Goal: Information Seeking & Learning: Learn about a topic

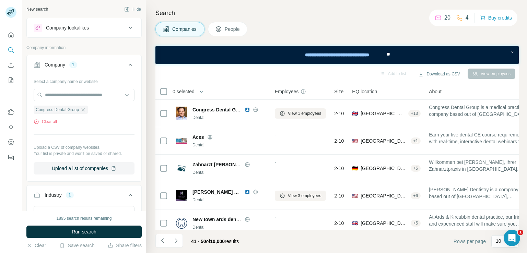
scroll to position [148, 0]
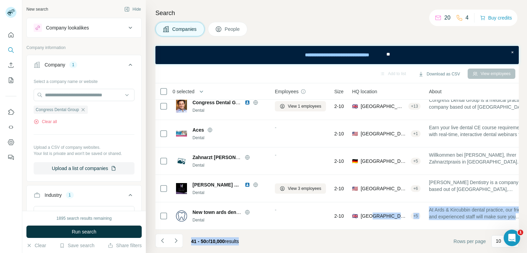
drag, startPoint x: 303, startPoint y: 230, endPoint x: 372, endPoint y: 227, distance: 68.6
click at [372, 227] on div "Add to list Download as CSV View employees 0 selected Companies Employees Size …" at bounding box center [336, 158] width 363 height 189
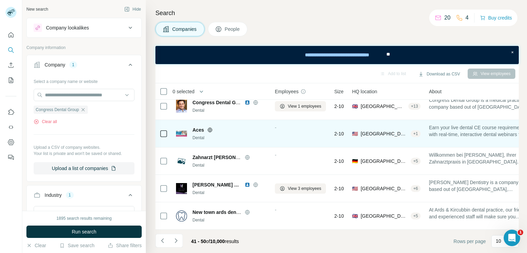
click at [212, 127] on icon at bounding box center [209, 129] width 5 height 5
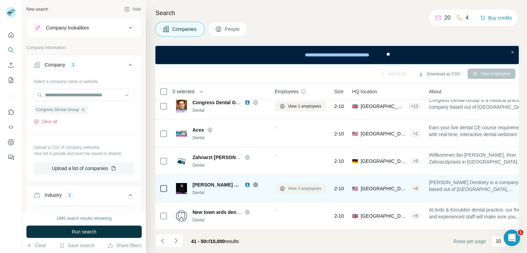
click at [287, 186] on button "View 3 employees" at bounding box center [300, 189] width 51 height 10
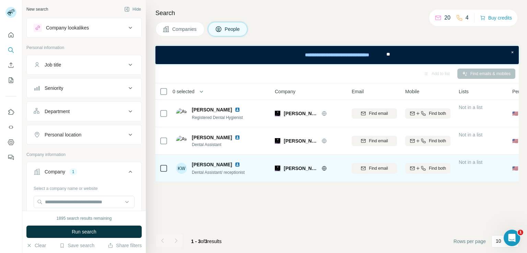
scroll to position [0, 0]
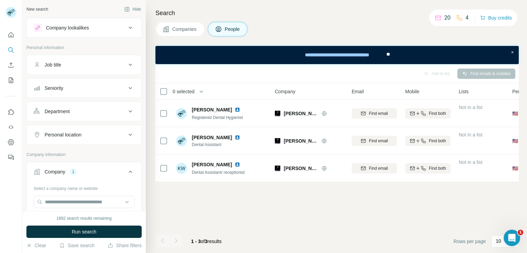
click at [180, 31] on span "Companies" at bounding box center [184, 29] width 25 height 7
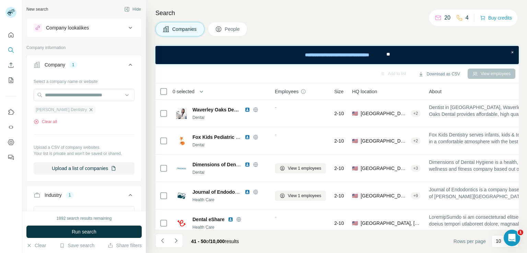
click at [88, 109] on icon "button" at bounding box center [90, 109] width 5 height 5
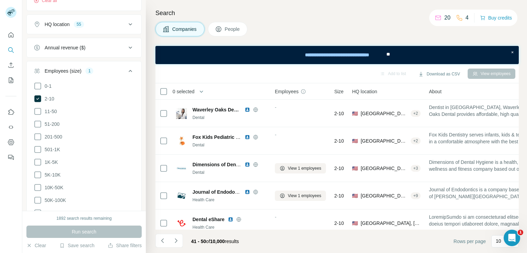
scroll to position [110, 0]
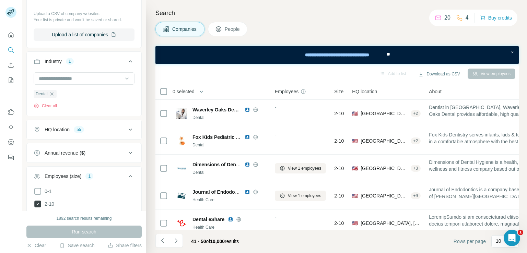
click at [37, 203] on icon at bounding box center [37, 204] width 3 height 2
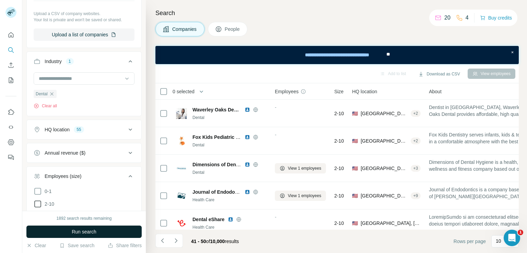
scroll to position [306, 0]
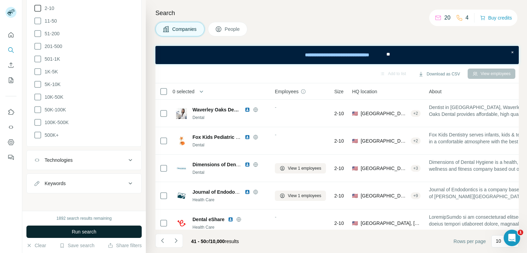
click at [92, 180] on div "Keywords" at bounding box center [80, 183] width 93 height 7
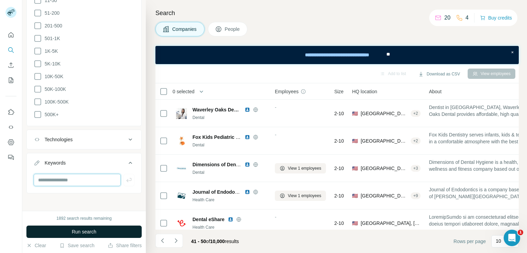
click at [68, 177] on input "text" at bounding box center [77, 180] width 87 height 12
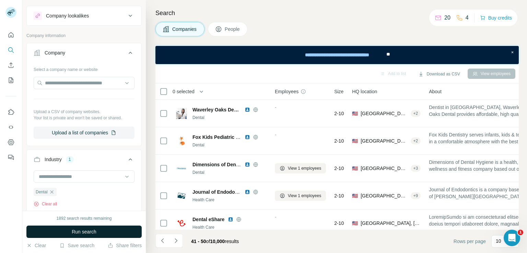
scroll to position [0, 0]
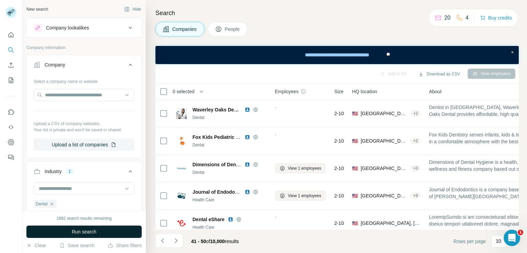
click at [98, 28] on div "Company lookalikes" at bounding box center [80, 28] width 93 height 8
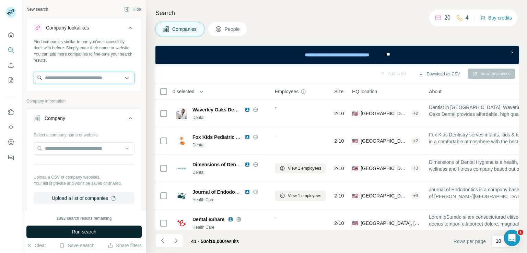
click at [87, 83] on input "text" at bounding box center [84, 78] width 101 height 12
click at [96, 80] on input "text" at bounding box center [84, 78] width 101 height 12
click at [122, 107] on div "Company information" at bounding box center [83, 103] width 115 height 10
click at [231, 29] on span "People" at bounding box center [233, 29] width 16 height 7
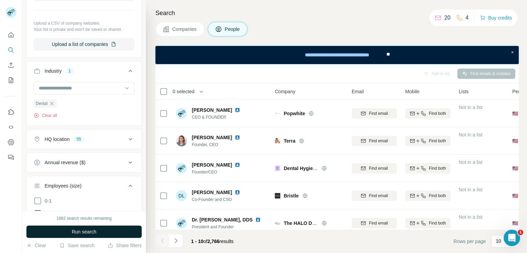
scroll to position [124, 0]
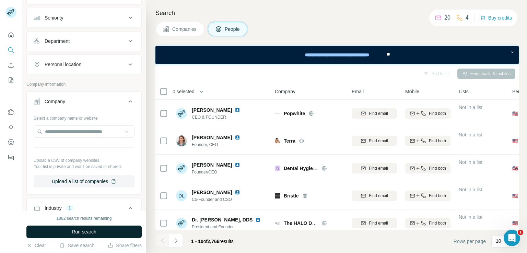
click at [97, 42] on div "Department" at bounding box center [80, 41] width 93 height 7
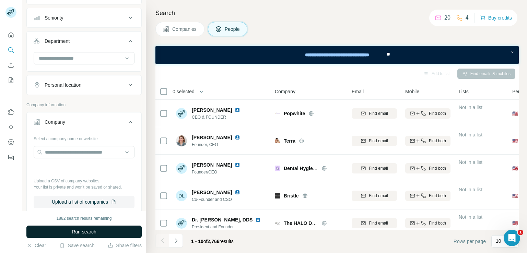
click at [97, 42] on div "Department" at bounding box center [80, 41] width 93 height 7
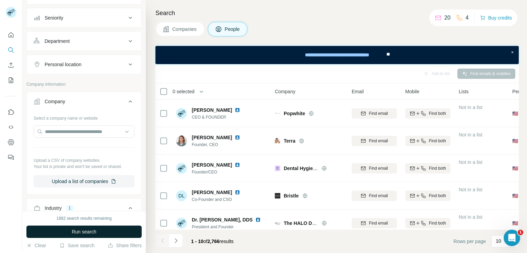
click at [95, 68] on button "Personal location" at bounding box center [84, 64] width 115 height 16
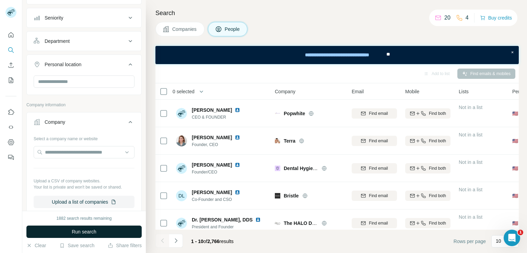
click at [95, 68] on button "Personal location" at bounding box center [84, 65] width 115 height 19
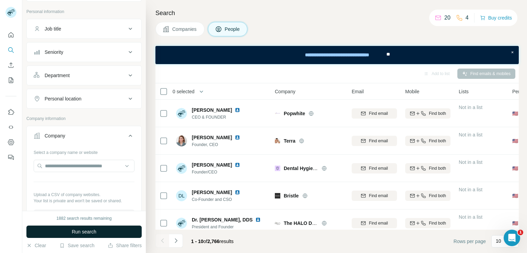
scroll to position [55, 0]
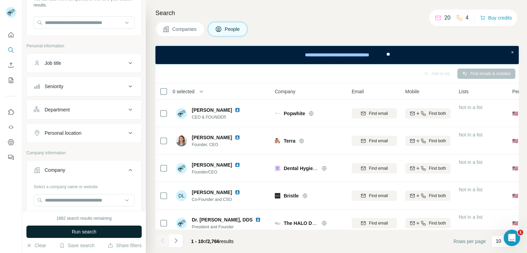
click at [100, 63] on div "Job title" at bounding box center [80, 63] width 93 height 7
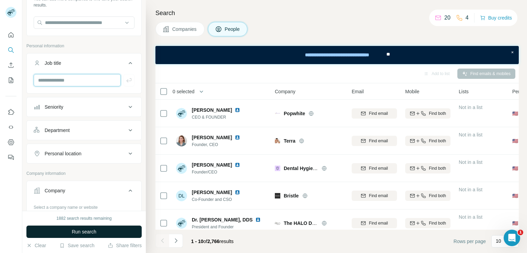
click at [78, 84] on input "text" at bounding box center [77, 80] width 87 height 12
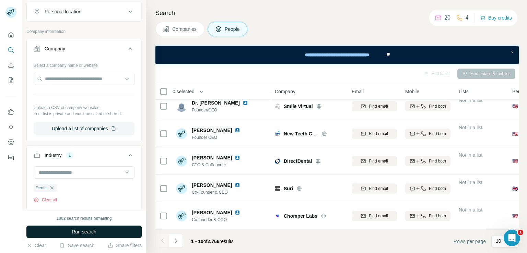
scroll to position [227, 0]
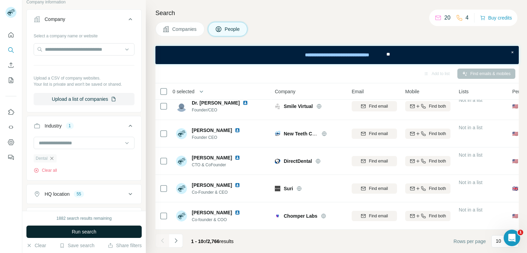
click at [52, 157] on icon "button" at bounding box center [51, 158] width 3 height 3
click at [76, 235] on span "Run search" at bounding box center [84, 231] width 25 height 7
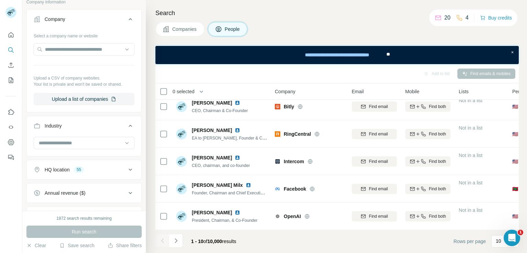
scroll to position [261, 0]
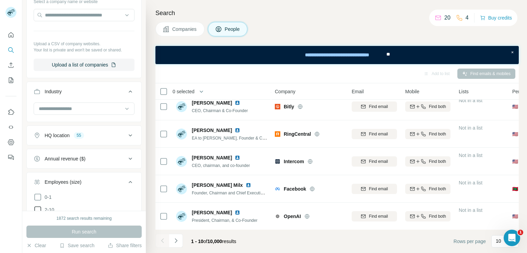
click at [102, 138] on button "HQ location 55" at bounding box center [84, 135] width 115 height 16
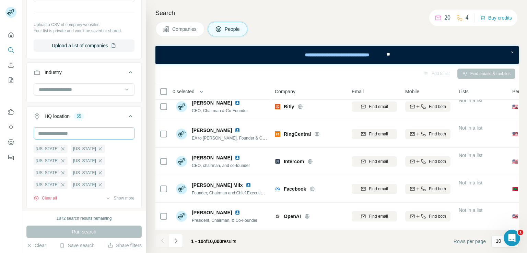
scroll to position [295, 0]
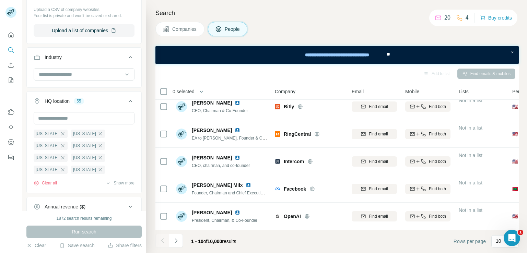
click at [52, 186] on div "[US_STATE] [US_STATE] [US_STATE] [US_STATE] [US_STATE] [US_STATE] [US_STATE] [U…" at bounding box center [84, 152] width 115 height 80
click at [52, 184] on button "Clear all" at bounding box center [45, 183] width 23 height 6
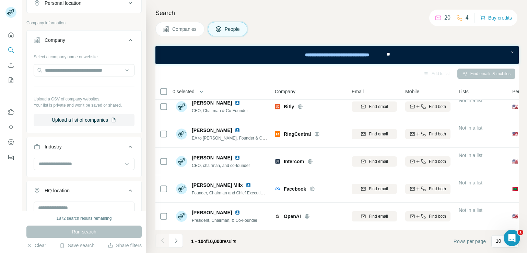
scroll to position [274, 0]
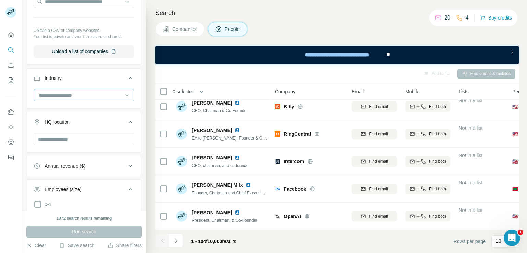
click at [74, 95] on input at bounding box center [80, 96] width 85 height 8
click at [68, 92] on input at bounding box center [80, 96] width 85 height 8
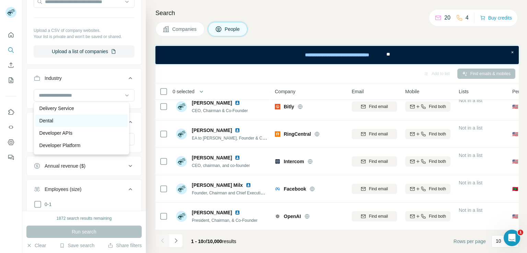
click at [69, 124] on div "Dental" at bounding box center [81, 120] width 84 height 7
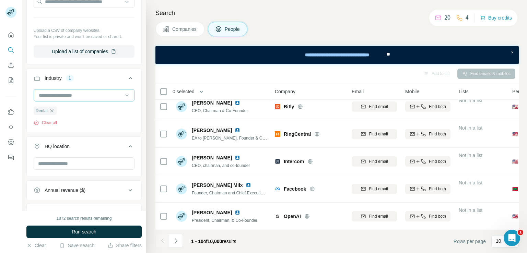
click at [85, 95] on input at bounding box center [80, 96] width 85 height 8
click at [123, 82] on button "Industry 1" at bounding box center [84, 79] width 115 height 19
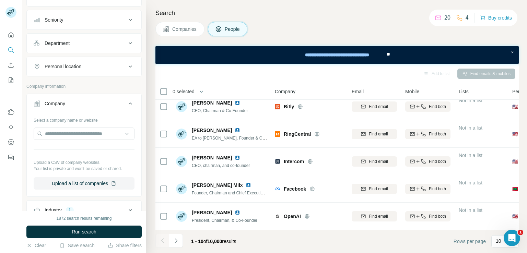
scroll to position [137, 0]
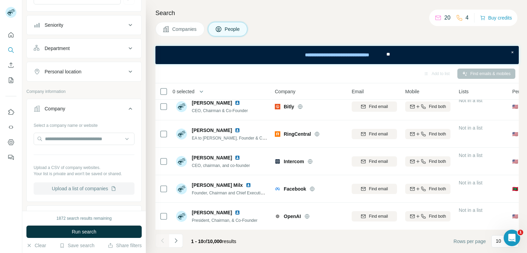
click at [75, 188] on button "Upload a list of companies" at bounding box center [84, 189] width 101 height 12
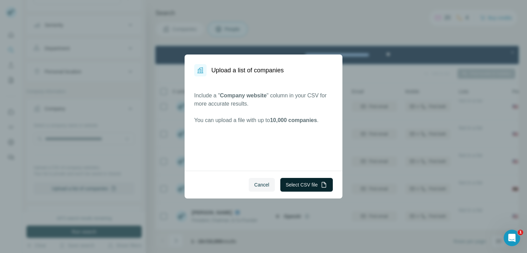
click at [301, 188] on button "Select CSV file" at bounding box center [306, 185] width 52 height 14
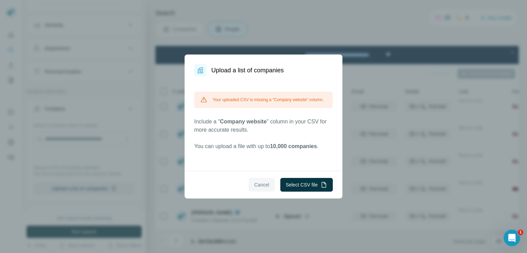
click at [264, 188] on span "Cancel" at bounding box center [261, 184] width 15 height 7
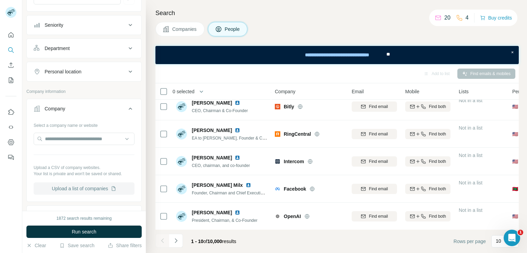
click at [112, 188] on icon "button" at bounding box center [113, 188] width 3 height 4
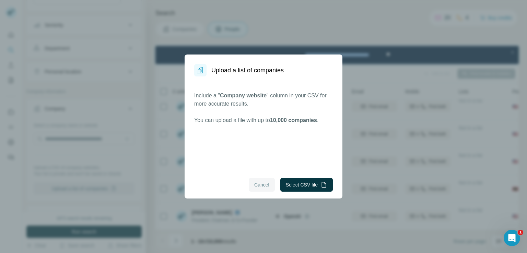
click at [263, 186] on span "Cancel" at bounding box center [261, 184] width 15 height 7
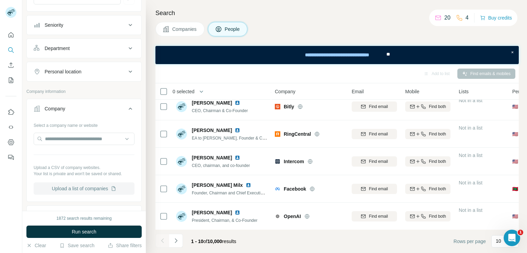
click at [99, 189] on button "Upload a list of companies" at bounding box center [84, 189] width 101 height 12
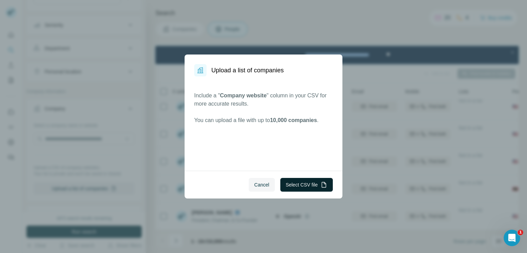
click at [313, 184] on button "Select CSV file" at bounding box center [306, 185] width 52 height 14
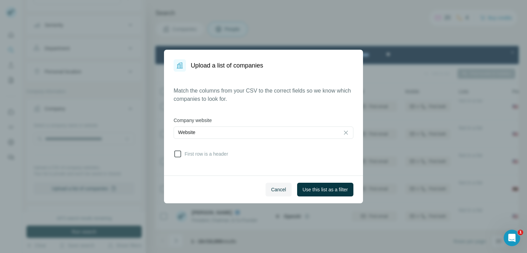
click at [195, 154] on span "First row is a header" at bounding box center [205, 154] width 46 height 7
click at [310, 193] on button "Use this list as a filter" at bounding box center [325, 190] width 56 height 14
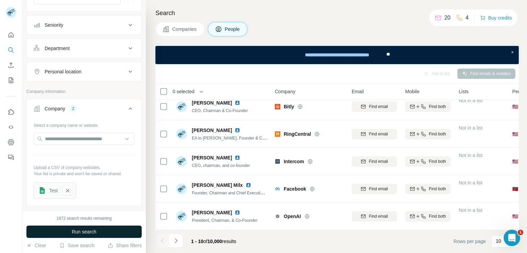
click at [78, 233] on span "Run search" at bounding box center [84, 231] width 25 height 7
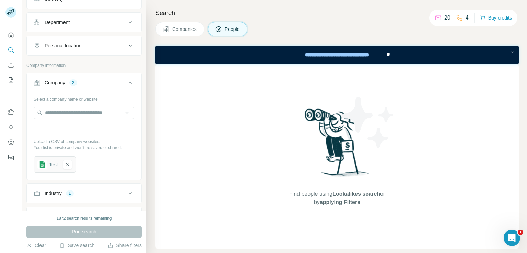
scroll to position [206, 0]
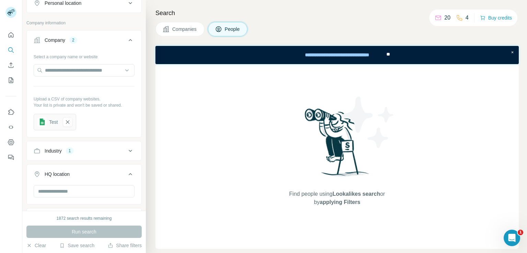
click at [118, 154] on button "Industry 1" at bounding box center [84, 151] width 115 height 16
click at [51, 182] on icon "button" at bounding box center [51, 183] width 3 height 3
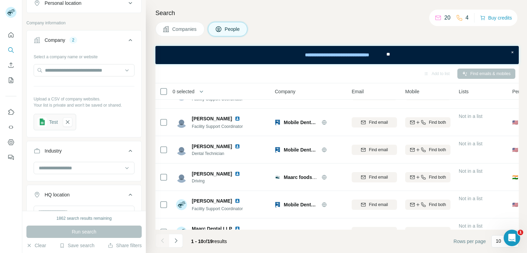
scroll to position [148, 0]
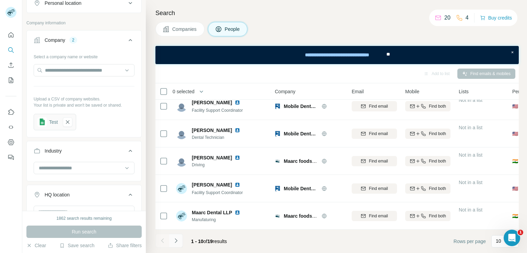
click at [177, 239] on icon "Navigate to next page" at bounding box center [176, 240] width 7 height 7
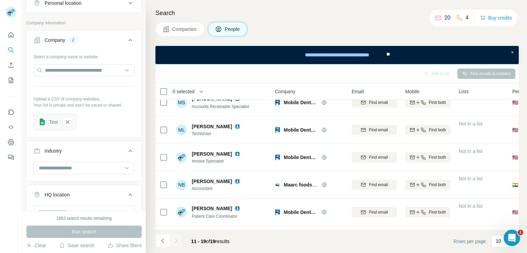
scroll to position [0, 0]
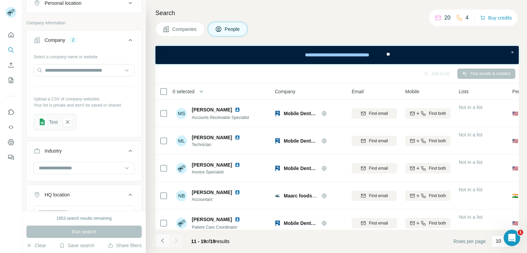
click at [162, 243] on icon "Navigate to previous page" at bounding box center [162, 240] width 7 height 7
click at [69, 123] on icon "button" at bounding box center [67, 122] width 6 height 7
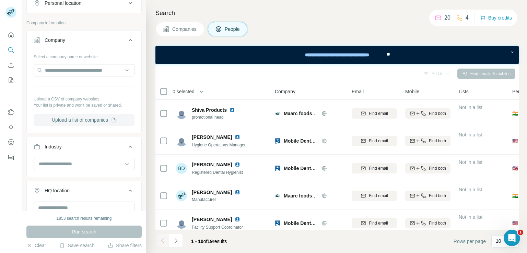
click at [107, 118] on button "Upload a list of companies" at bounding box center [84, 120] width 101 height 12
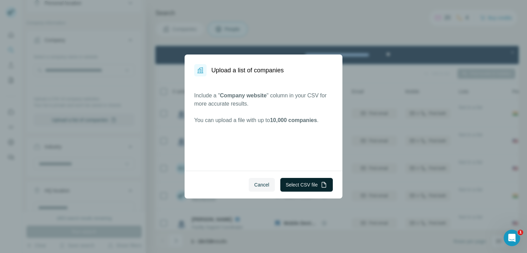
click at [305, 186] on button "Select CSV file" at bounding box center [306, 185] width 52 height 14
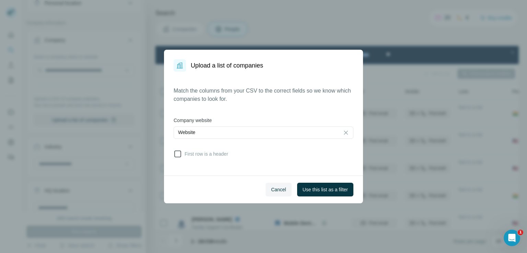
click at [215, 156] on span "First row is a header" at bounding box center [205, 154] width 46 height 7
click at [311, 191] on span "Use this list as a filter" at bounding box center [325, 189] width 45 height 7
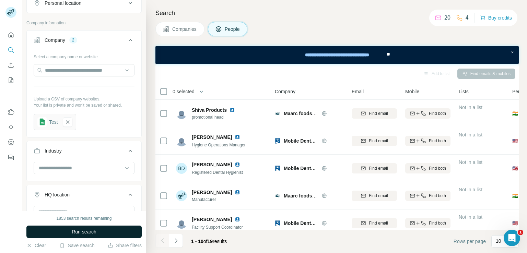
click at [104, 232] on button "Run search" at bounding box center [83, 232] width 115 height 12
